Goal: Information Seeking & Learning: Learn about a topic

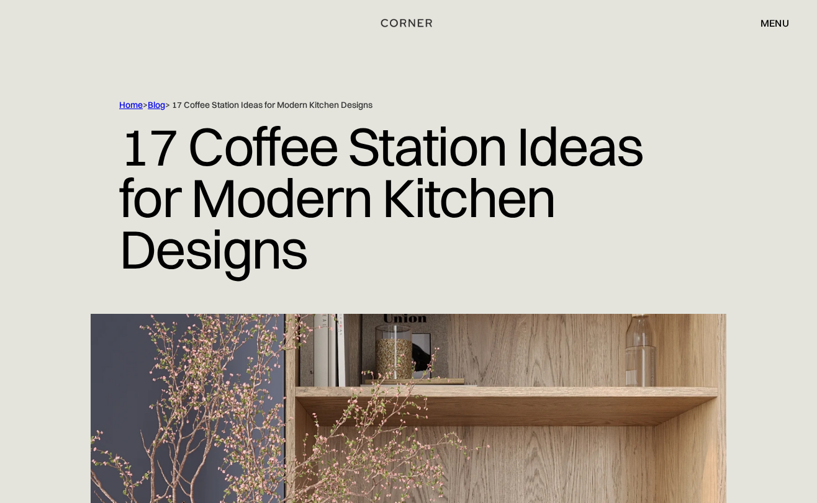
click at [161, 105] on link "Blog" at bounding box center [156, 104] width 17 height 11
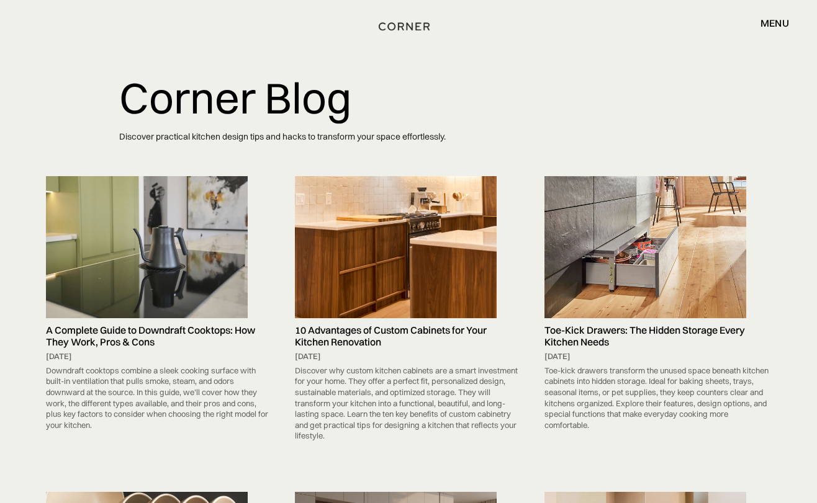
click at [398, 29] on img "home" at bounding box center [403, 27] width 51 height 16
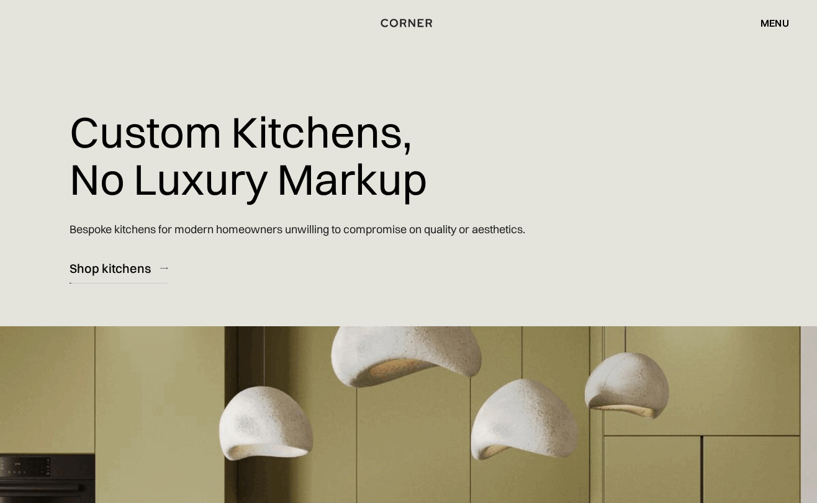
click at [106, 256] on link "Shop kitchens" at bounding box center [118, 268] width 98 height 30
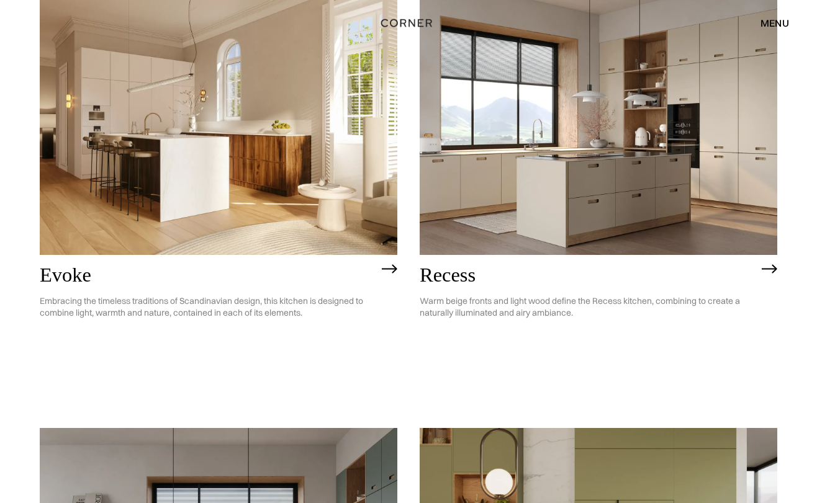
scroll to position [1755, 0]
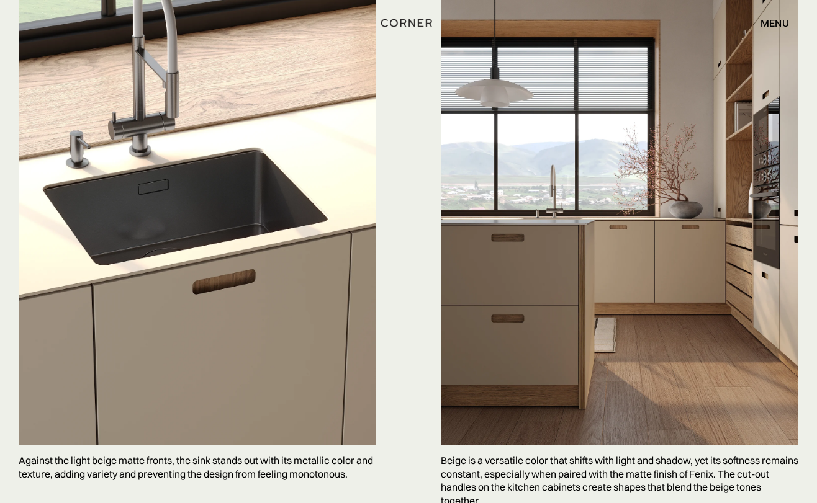
scroll to position [3254, 0]
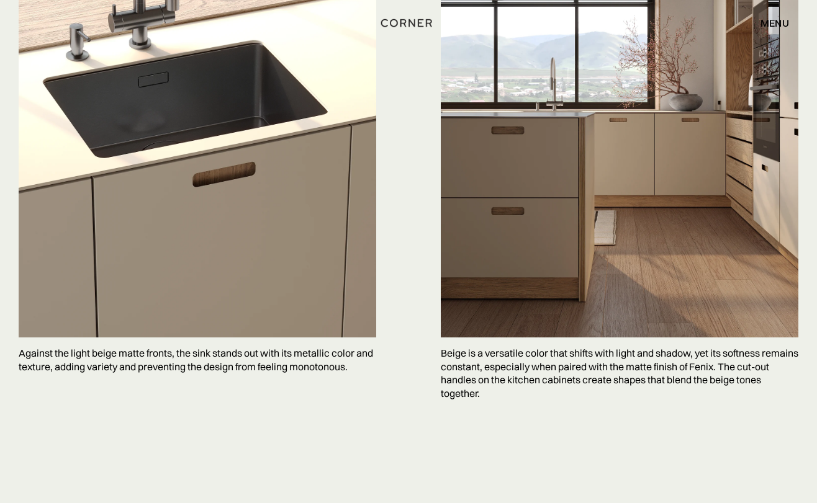
click at [318, 279] on img at bounding box center [197, 85] width 357 height 506
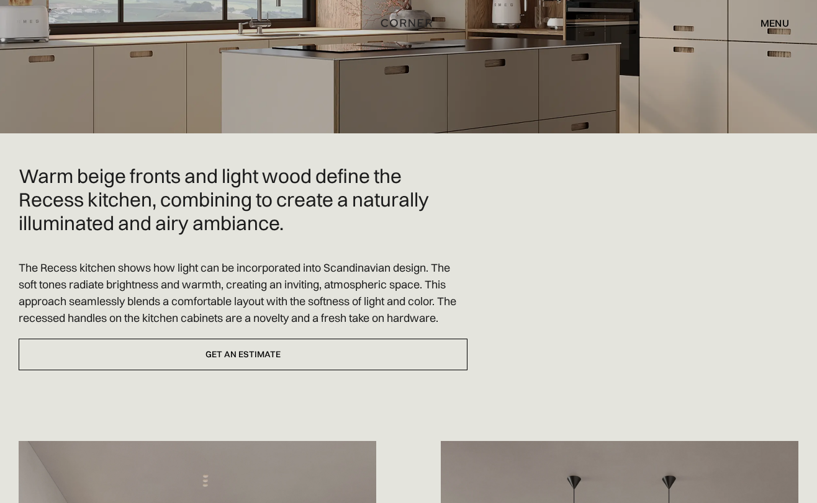
scroll to position [0, 0]
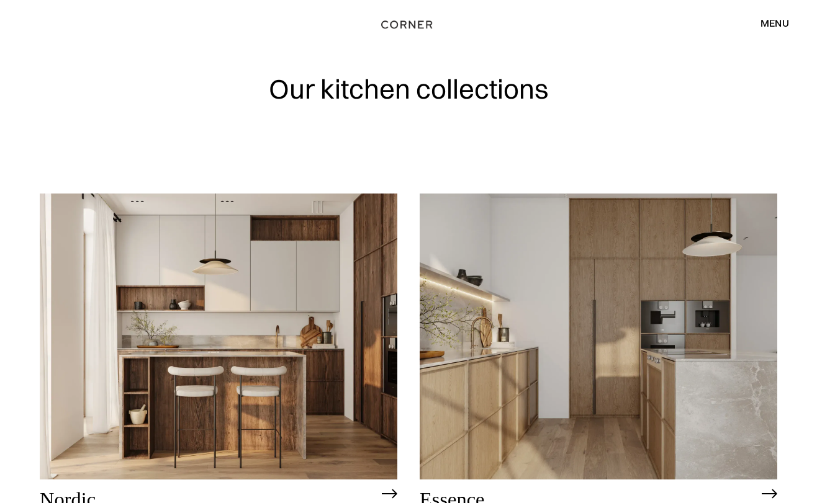
click at [408, 27] on img "home" at bounding box center [406, 25] width 51 height 16
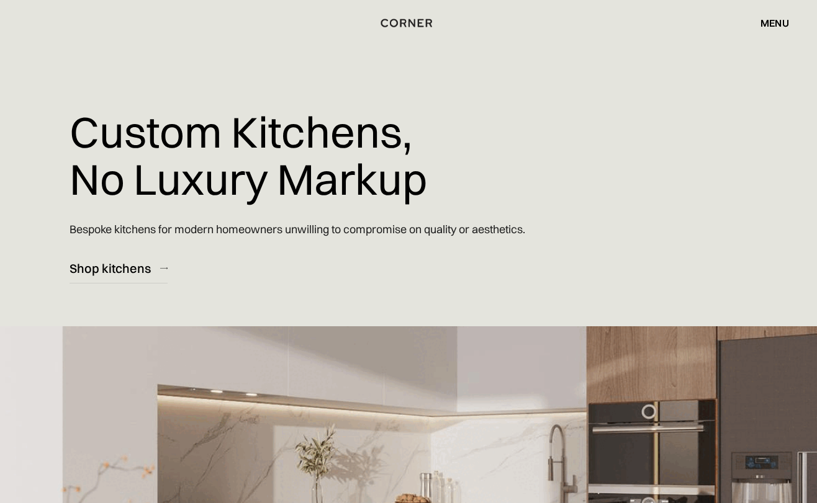
click at [781, 23] on div "menu" at bounding box center [774, 23] width 29 height 10
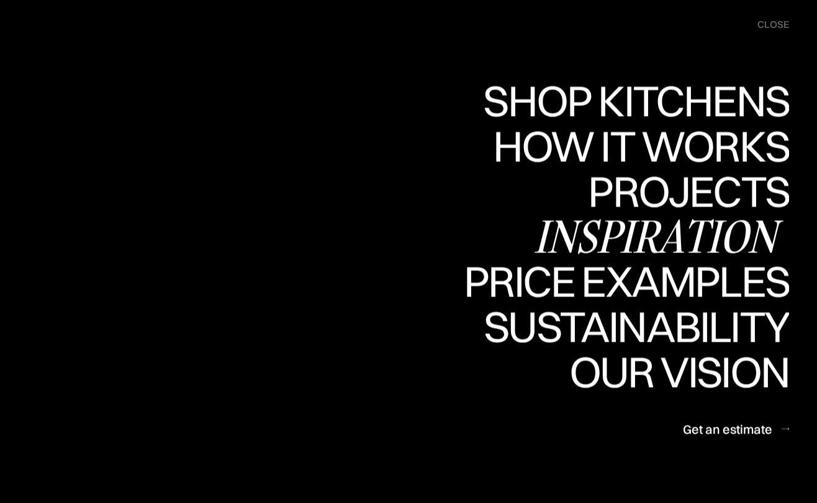
click at [612, 241] on div "Inspiration" at bounding box center [661, 236] width 255 height 43
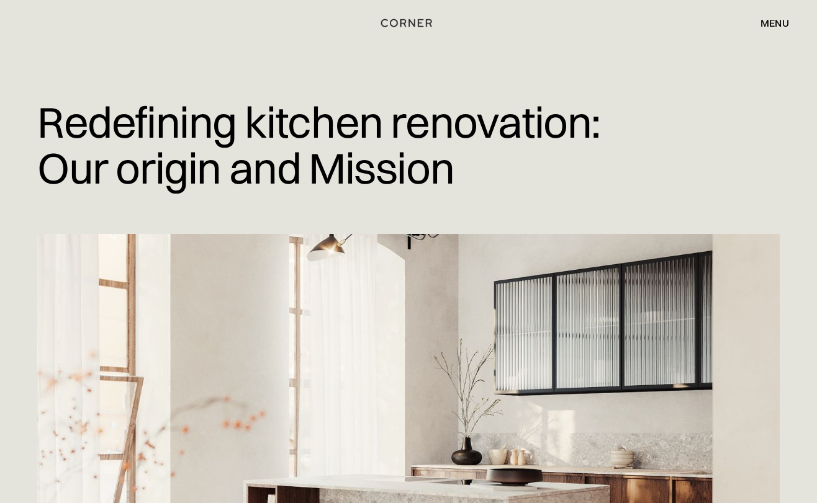
click at [767, 18] on div "menu" at bounding box center [774, 23] width 29 height 10
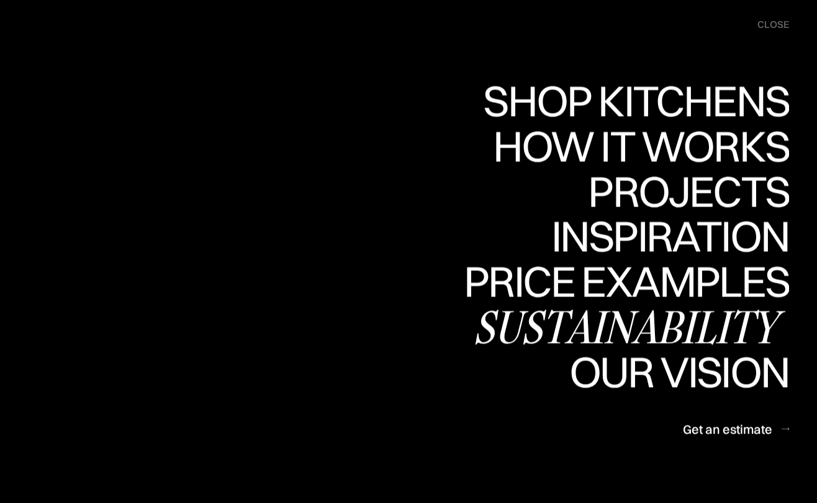
click at [686, 320] on div "Sustainability" at bounding box center [631, 326] width 316 height 43
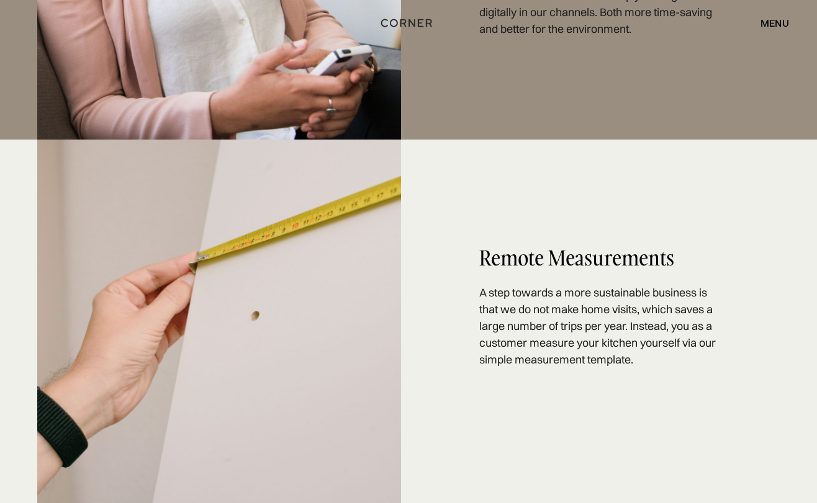
scroll to position [2369, 0]
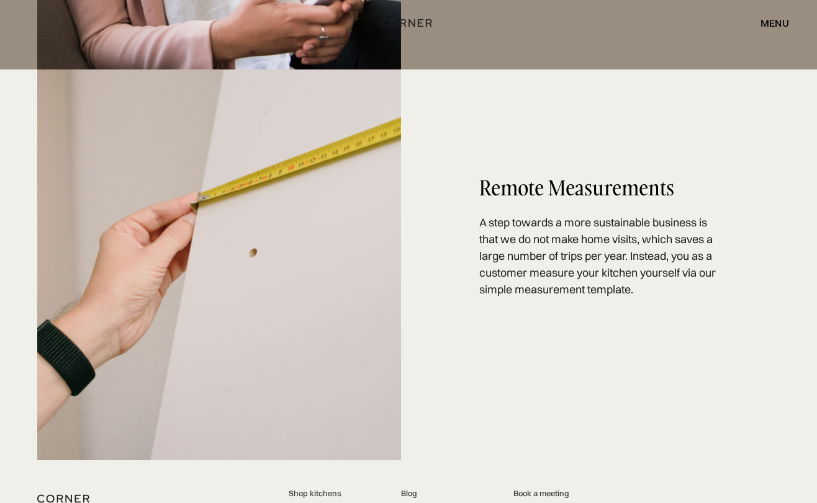
click at [776, 19] on div "menu" at bounding box center [774, 23] width 29 height 10
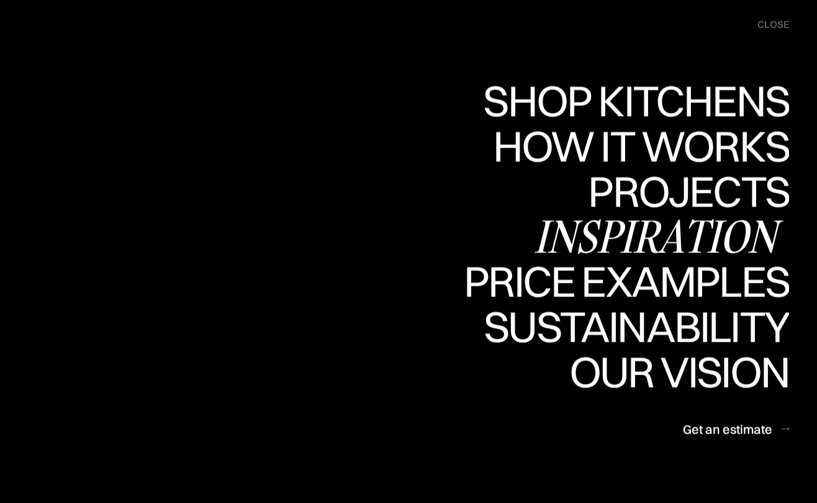
click at [692, 221] on div "Inspiration" at bounding box center [661, 236] width 255 height 43
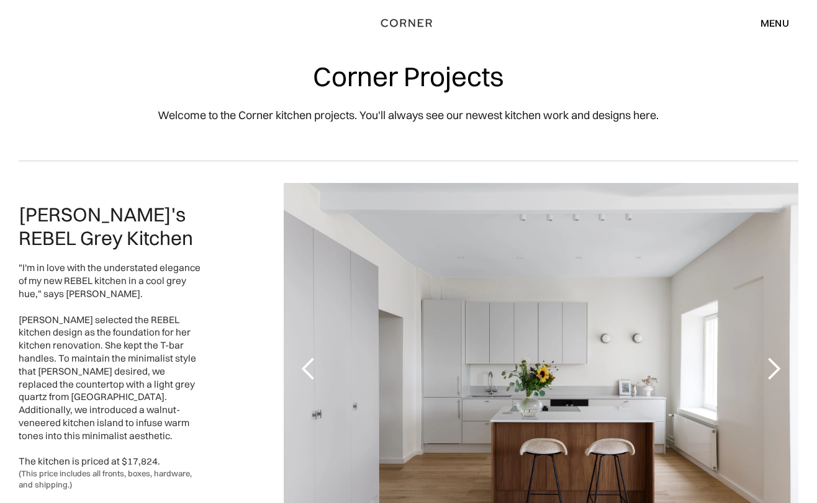
click at [771, 27] on div "menu" at bounding box center [774, 23] width 29 height 10
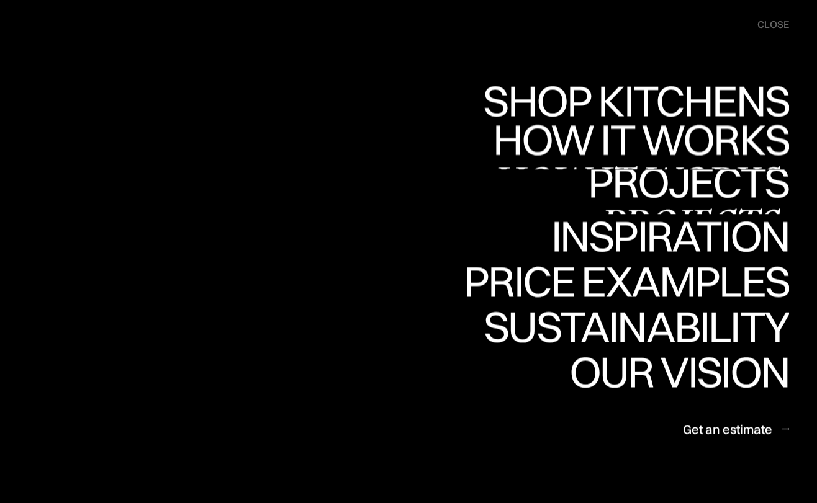
click at [653, 143] on div "How it works" at bounding box center [639, 139] width 299 height 43
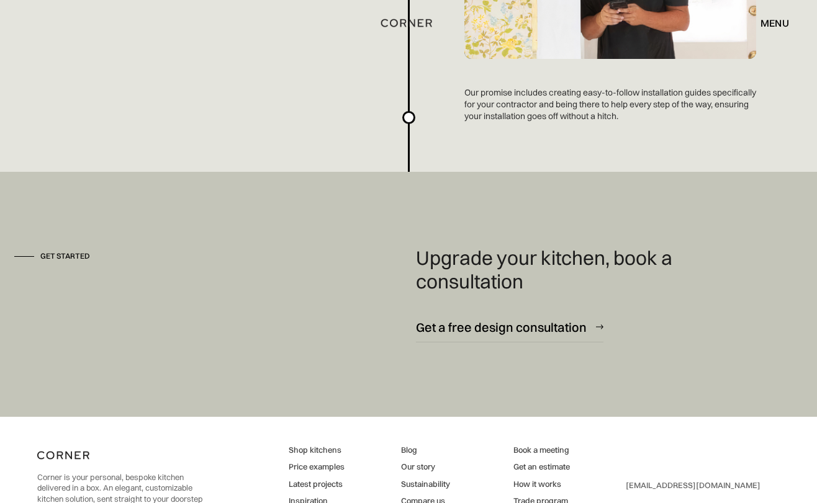
scroll to position [3383, 0]
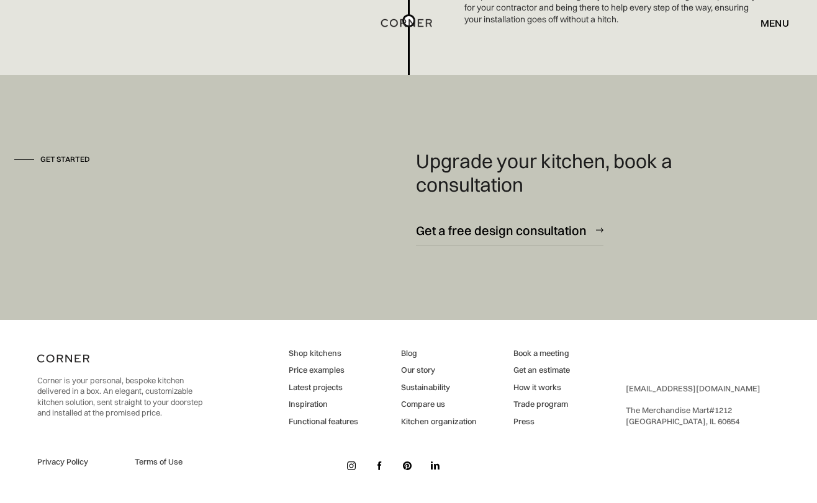
click at [406, 352] on link "Blog" at bounding box center [439, 353] width 76 height 11
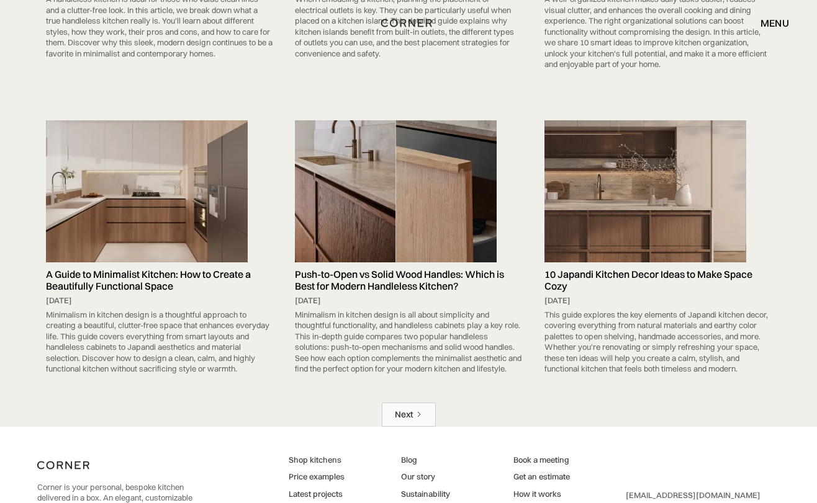
scroll to position [5851, 0]
